Goal: Task Accomplishment & Management: Use online tool/utility

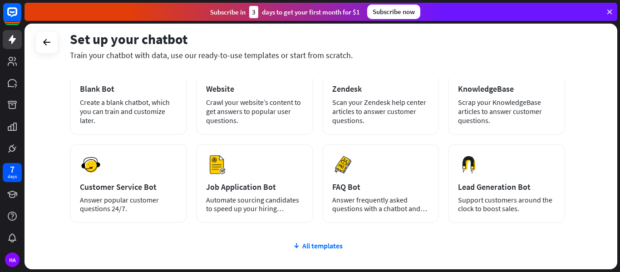
scroll to position [58, 0]
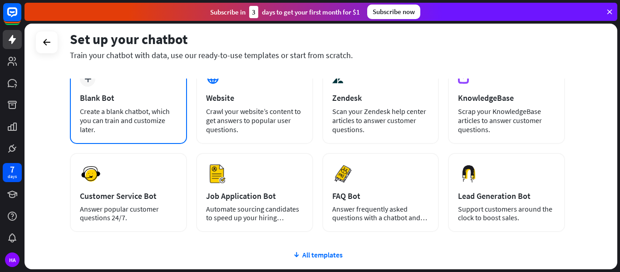
click at [114, 96] on div "Blank Bot" at bounding box center [128, 98] width 97 height 10
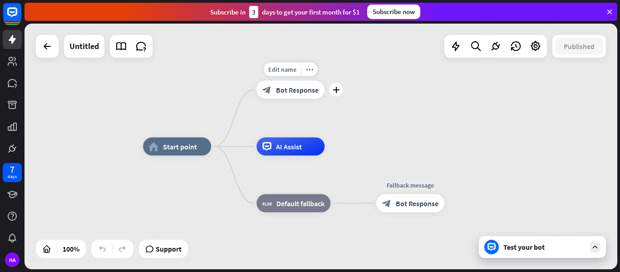
click at [292, 93] on span "Bot Response" at bounding box center [297, 89] width 43 height 9
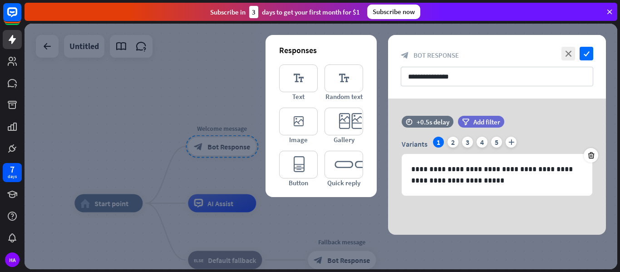
click at [131, 123] on div at bounding box center [321, 146] width 593 height 245
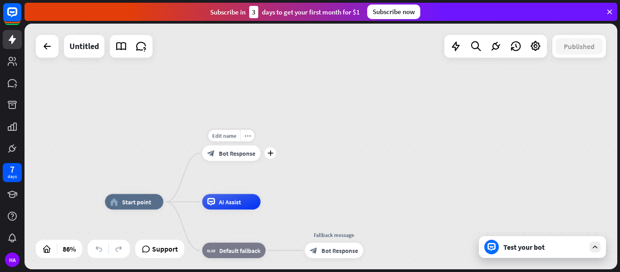
click at [233, 154] on span "Bot Response" at bounding box center [237, 153] width 37 height 8
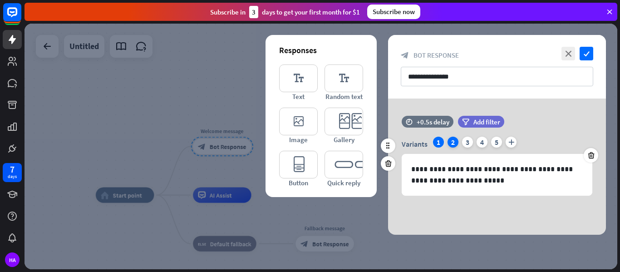
click at [452, 144] on div "2" at bounding box center [452, 142] width 11 height 11
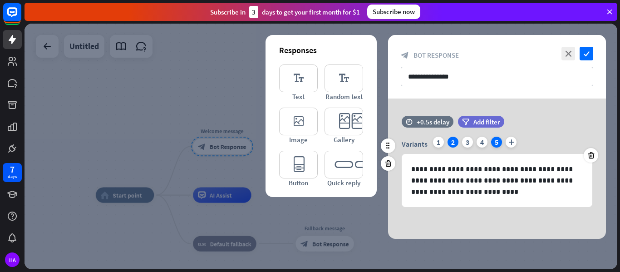
click at [497, 143] on div "5" at bounding box center [496, 142] width 11 height 11
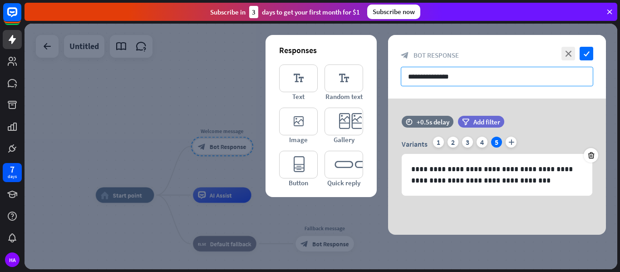
click at [480, 83] on input "**********" at bounding box center [497, 77] width 192 height 20
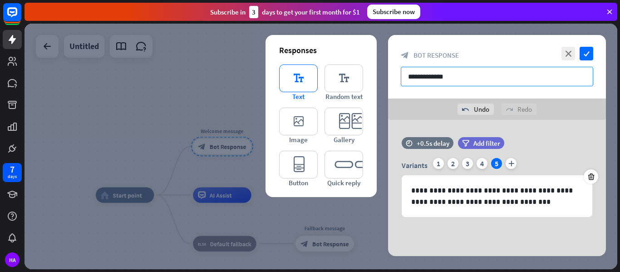
type input "**********"
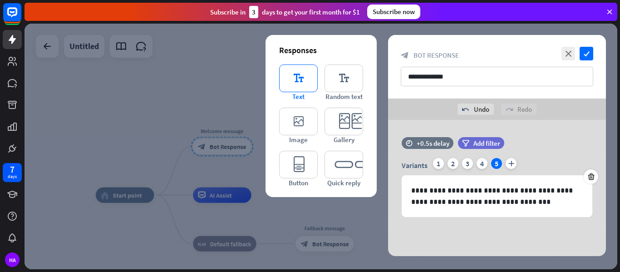
click at [300, 72] on icon "editor_text" at bounding box center [298, 78] width 39 height 28
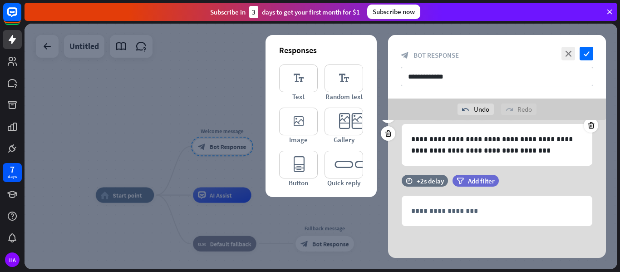
scroll to position [51, 0]
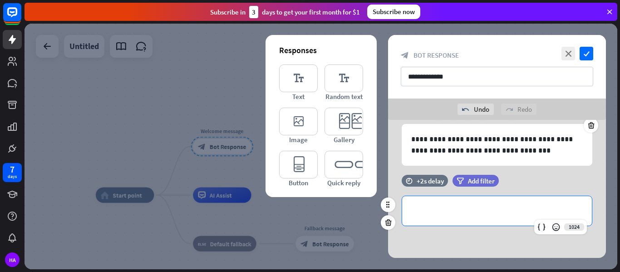
click at [467, 213] on p "**********" at bounding box center [497, 210] width 172 height 11
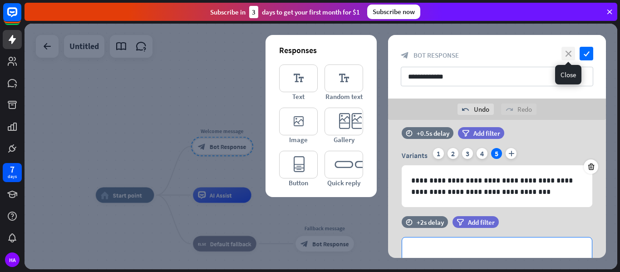
click at [565, 54] on icon "close" at bounding box center [568, 54] width 14 height 14
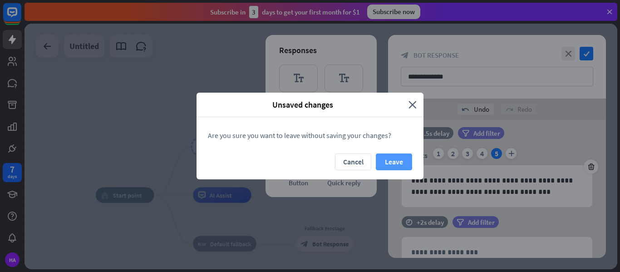
click at [385, 163] on button "Leave" at bounding box center [394, 161] width 36 height 17
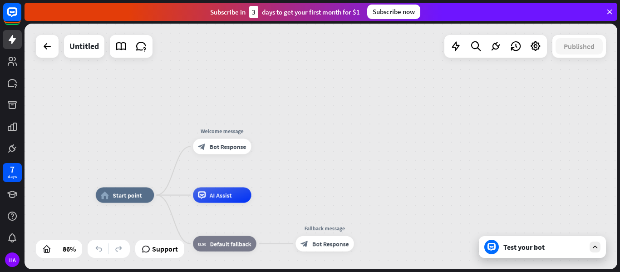
click at [511, 256] on div "Test your bot" at bounding box center [542, 247] width 127 height 22
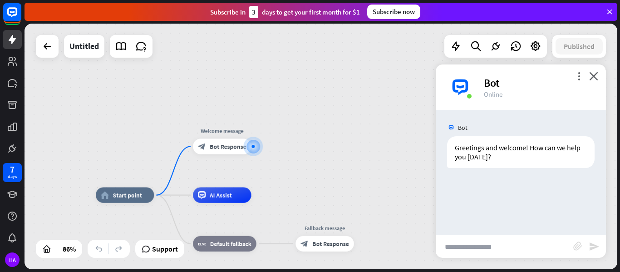
click at [503, 250] on input "text" at bounding box center [504, 246] width 137 height 23
type input "**********"
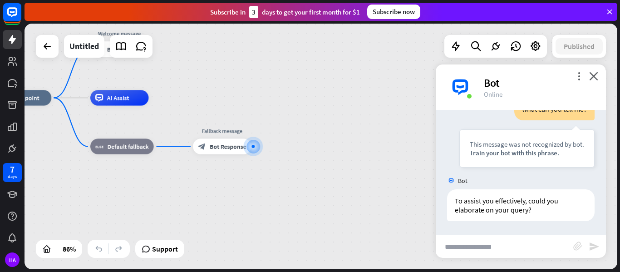
scroll to position [92, 0]
click at [593, 75] on icon "close" at bounding box center [593, 76] width 9 height 9
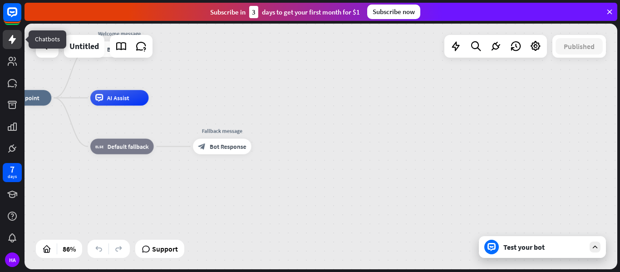
click at [10, 41] on icon at bounding box center [12, 39] width 11 height 11
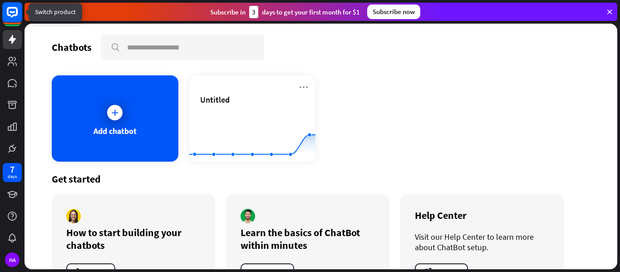
click at [14, 15] on icon at bounding box center [12, 12] width 11 height 11
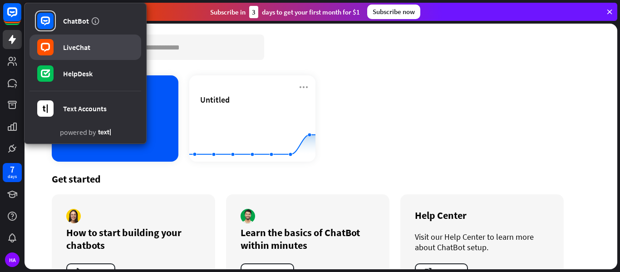
click at [53, 48] on rect at bounding box center [45, 47] width 16 height 16
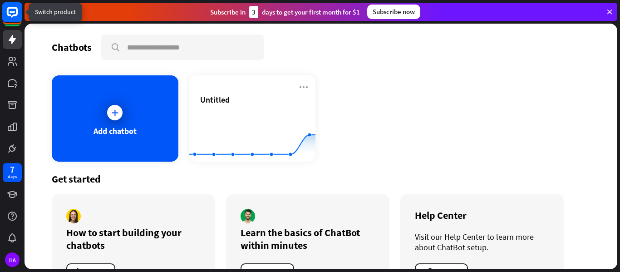
click at [19, 14] on rect at bounding box center [12, 12] width 20 height 20
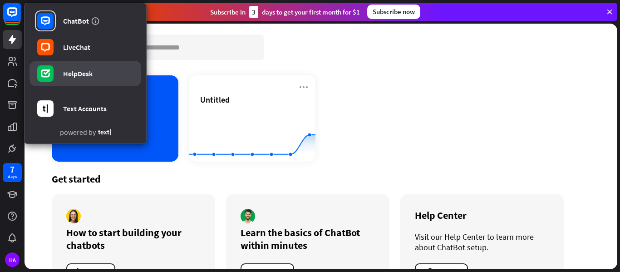
click at [58, 74] on link "HelpDesk" at bounding box center [85, 73] width 112 height 25
